Goal: Check status: Check status

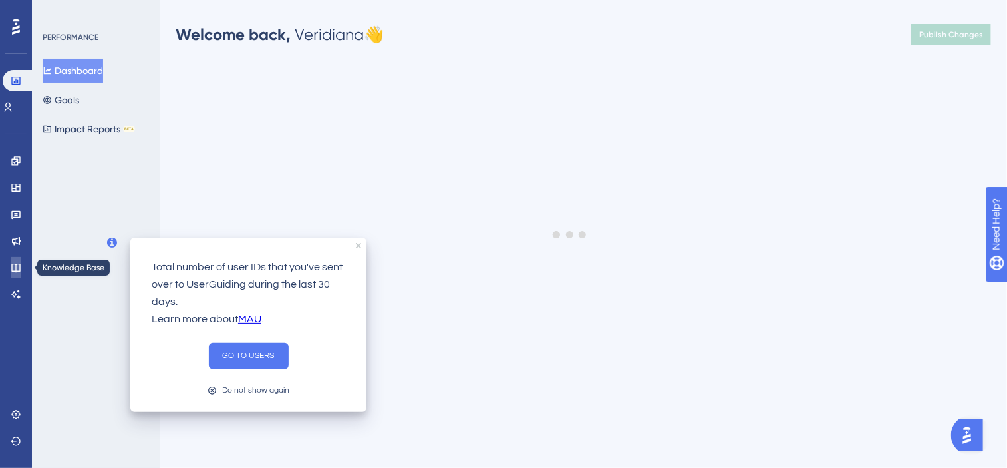
click at [21, 265] on icon at bounding box center [16, 267] width 11 height 11
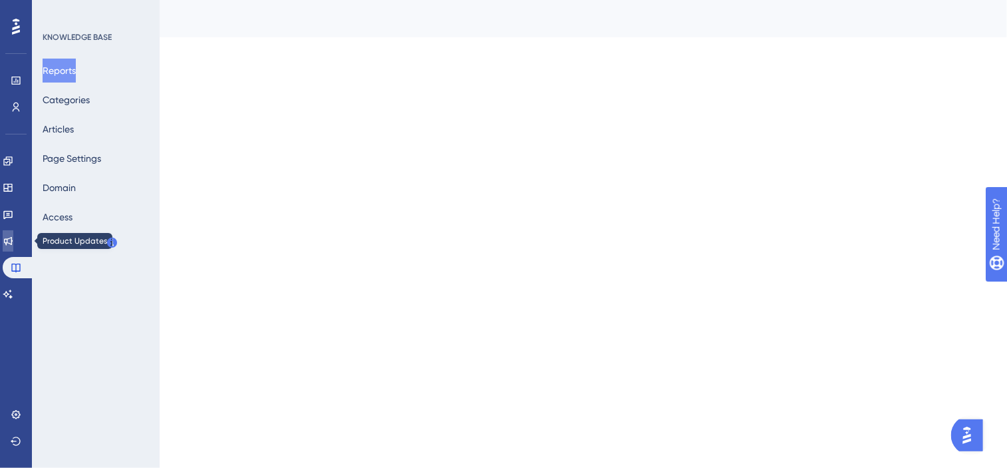
click at [13, 243] on icon at bounding box center [8, 241] width 9 height 9
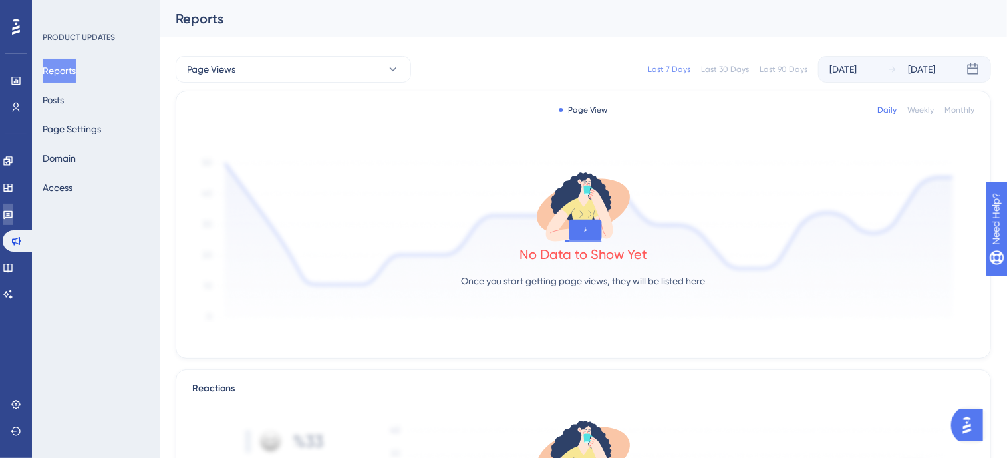
click at [13, 218] on icon at bounding box center [8, 214] width 11 height 11
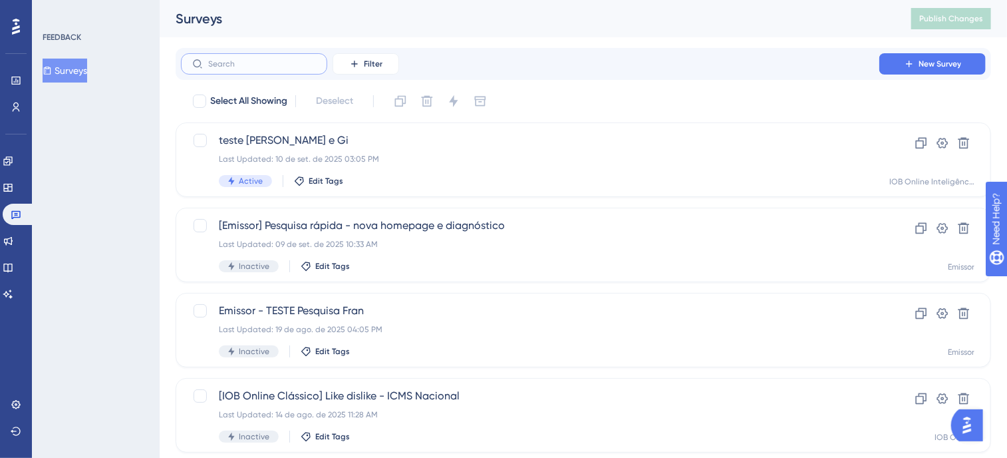
click at [263, 65] on input "text" at bounding box center [262, 63] width 108 height 9
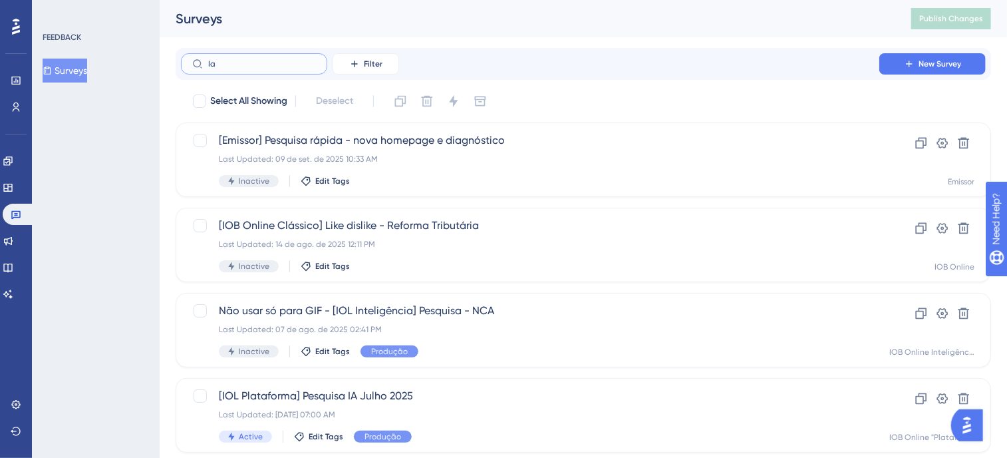
type input "Ia"
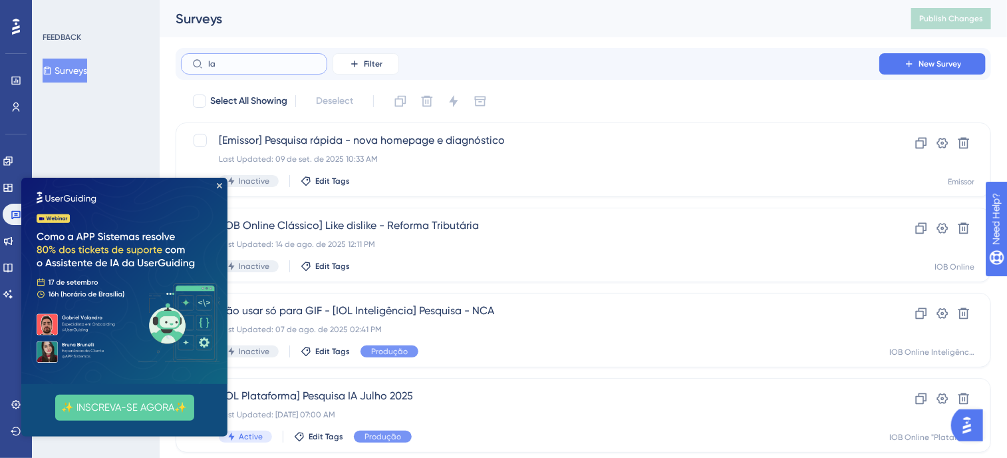
drag, startPoint x: 285, startPoint y: 61, endPoint x: 176, endPoint y: 63, distance: 109.1
click at [176, 63] on div "Ia Filter New Survey" at bounding box center [583, 64] width 815 height 32
drag, startPoint x: 219, startPoint y: 182, endPoint x: 240, endPoint y: 356, distance: 175.5
click at [219, 182] on icon "Close Preview" at bounding box center [218, 184] width 5 height 5
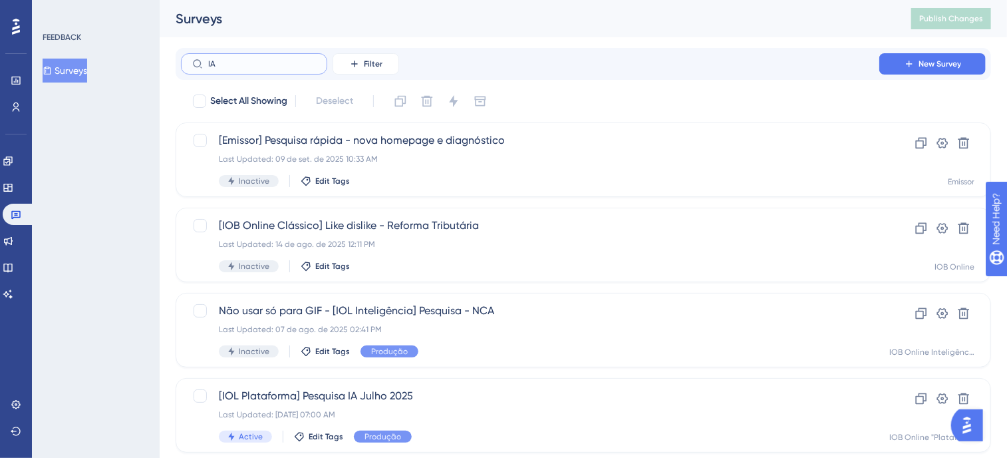
type input "IA"
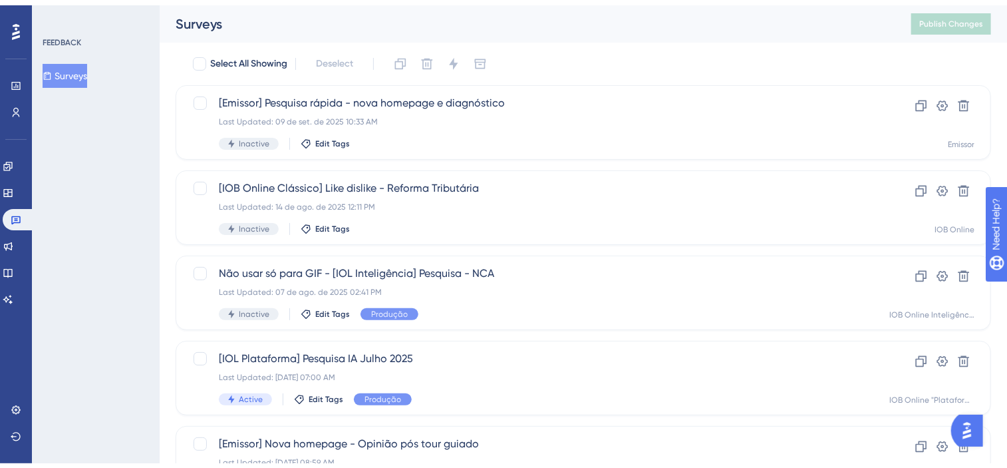
scroll to position [67, 0]
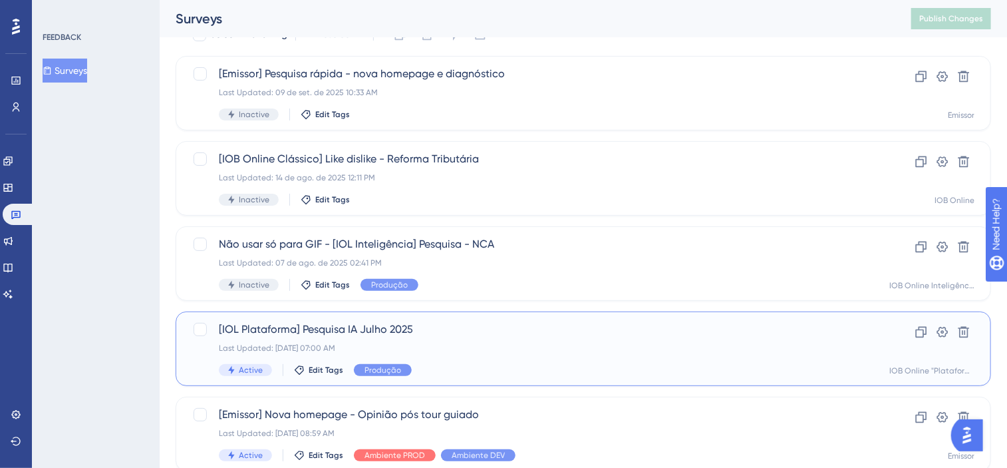
click at [537, 342] on div "[IOL Plataforma] Pesquisa IA [DATE] Last Updated: [DATE] 07:00 AM Active Edit T…" at bounding box center [530, 348] width 623 height 55
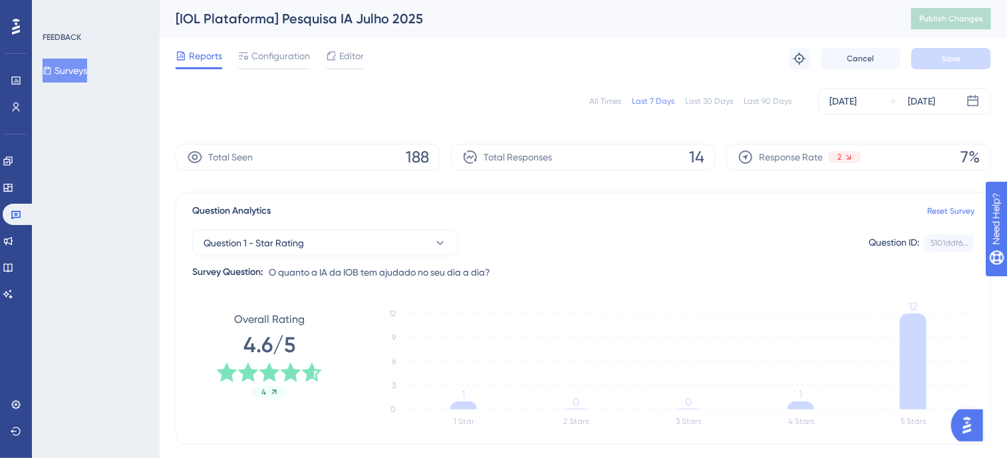
click at [607, 102] on div "All Times" at bounding box center [605, 101] width 32 height 11
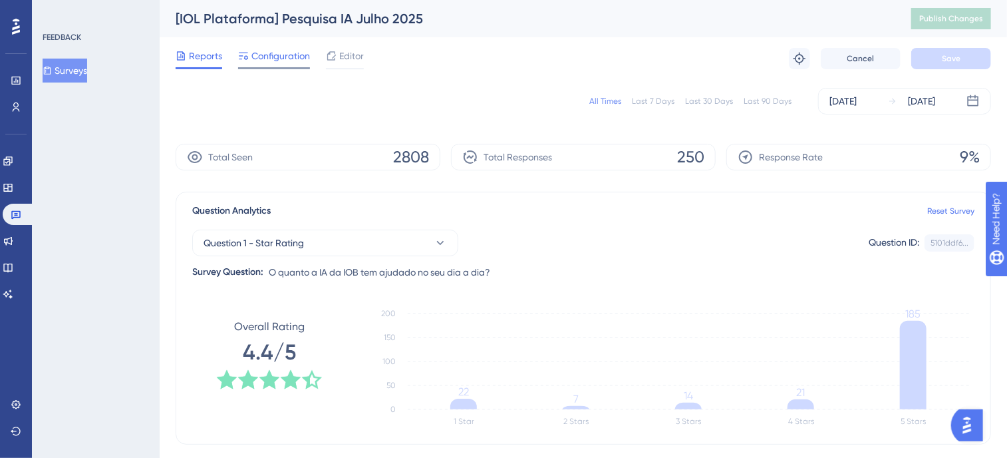
click at [285, 67] on div at bounding box center [274, 68] width 72 height 2
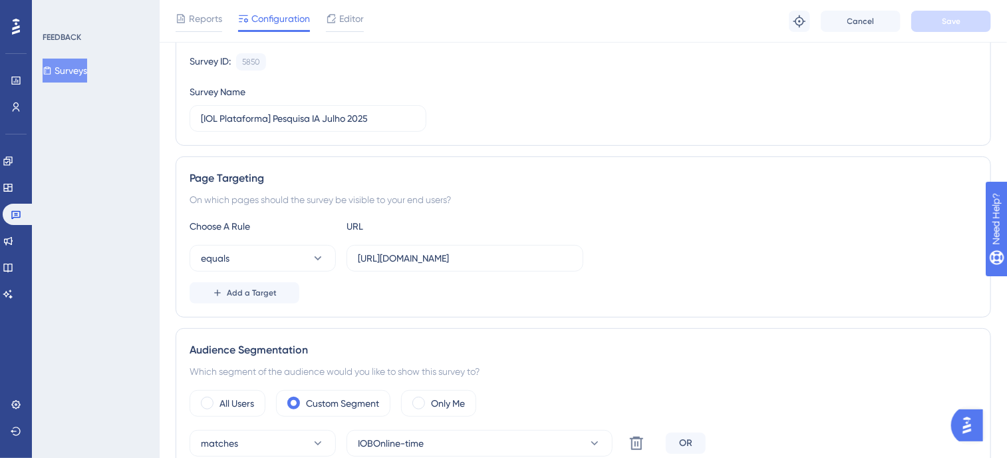
scroll to position [96, 0]
